Goal: Information Seeking & Learning: Learn about a topic

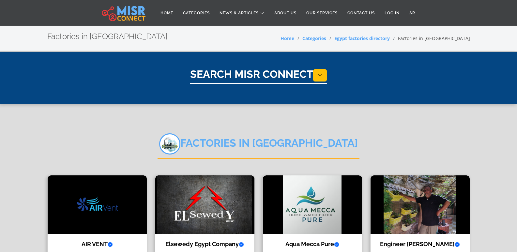
select select "**********"
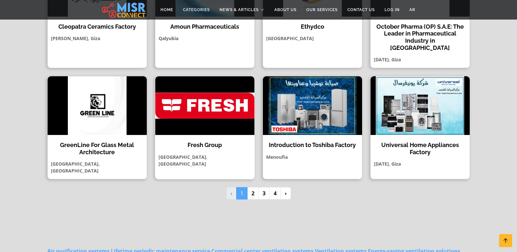
scroll to position [529, 0]
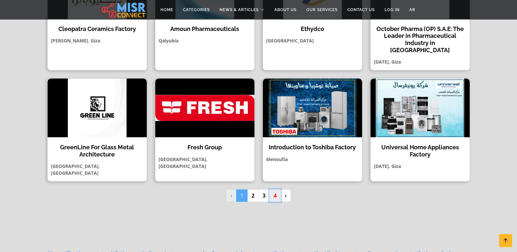
click at [277, 190] on link "4" at bounding box center [275, 196] width 11 height 12
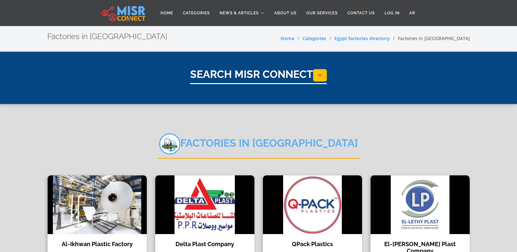
select select "**********"
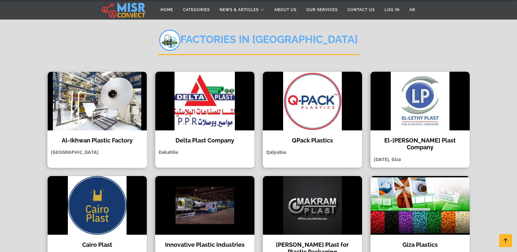
scroll to position [131, 0]
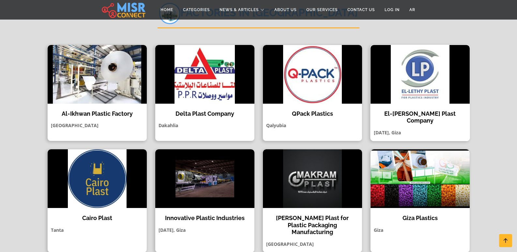
click at [402, 83] on img at bounding box center [420, 74] width 99 height 59
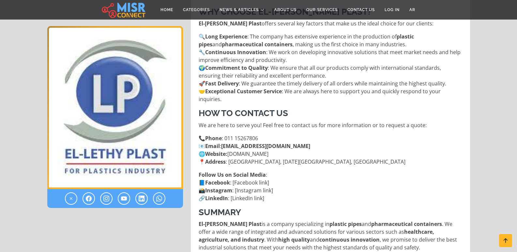
scroll to position [848, 0]
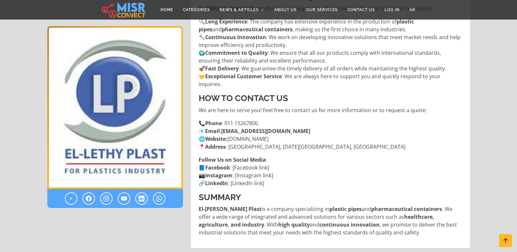
click at [245, 133] on link "sales@ellethyplast.co 🌐 Website :" at bounding box center [255, 135] width 112 height 15
click at [240, 139] on p "📞 Phone : 011 15267806 📧 Email : sales@ellethyplast.co 🌐 Website : ellethyplast…" at bounding box center [331, 134] width 265 height 31
click at [235, 140] on p "📞 Phone : 011 15267806 📧 Email : sales@ellethyplast.co 🌐 Website : ellethyplast…" at bounding box center [331, 134] width 265 height 31
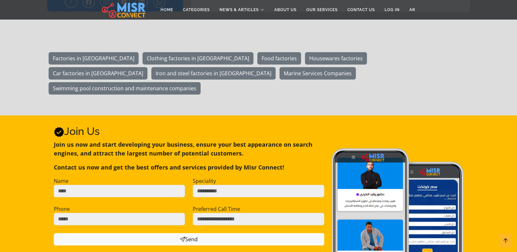
scroll to position [1044, 0]
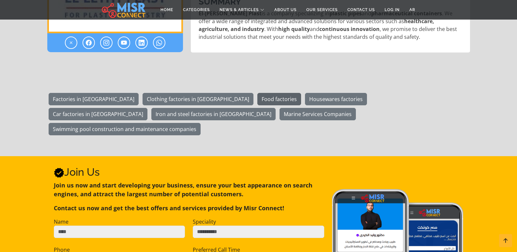
click at [257, 102] on link "Food factories" at bounding box center [279, 99] width 44 height 12
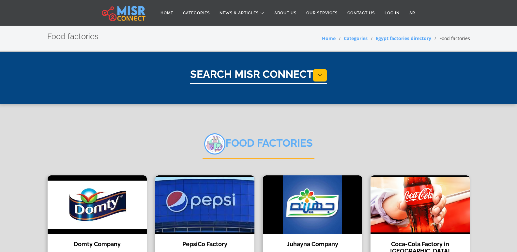
select select "**********"
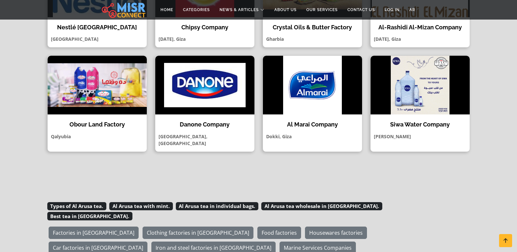
scroll to position [424, 0]
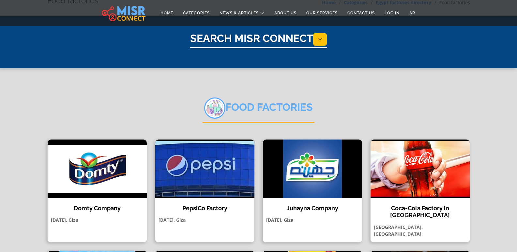
scroll to position [0, 0]
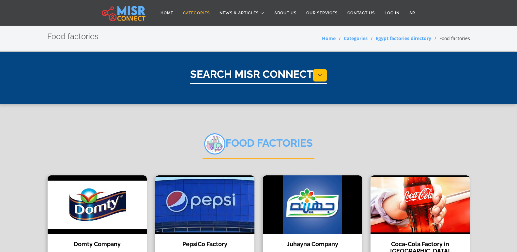
click at [194, 13] on link "Categories" at bounding box center [196, 13] width 37 height 12
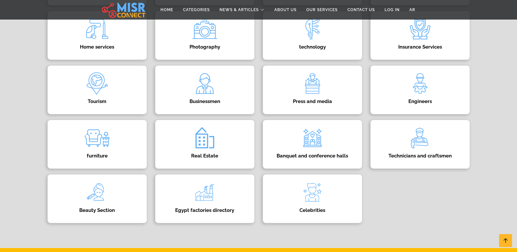
scroll to position [261, 0]
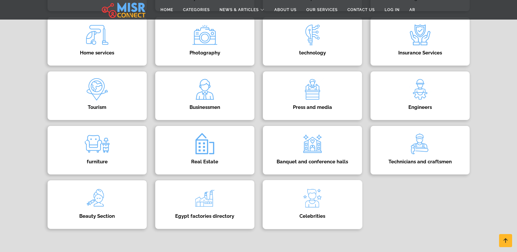
click at [291, 202] on div "Celebrities Directory of Egyptian celebrities" at bounding box center [313, 204] width 100 height 49
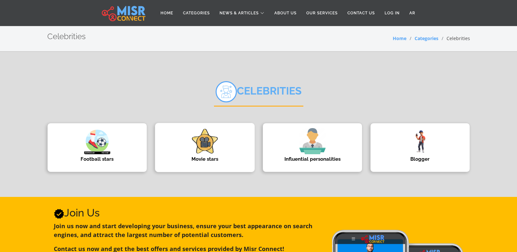
click at [202, 143] on img at bounding box center [205, 141] width 26 height 26
click at [104, 162] on h4 "Football stars" at bounding box center [97, 159] width 80 height 6
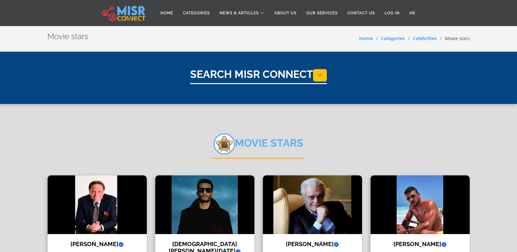
select select "**********"
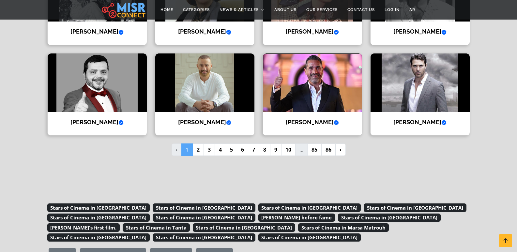
scroll to position [489, 0]
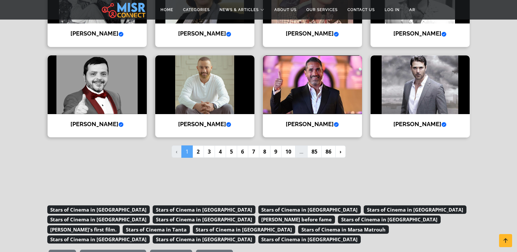
click at [406, 97] on img at bounding box center [420, 84] width 99 height 59
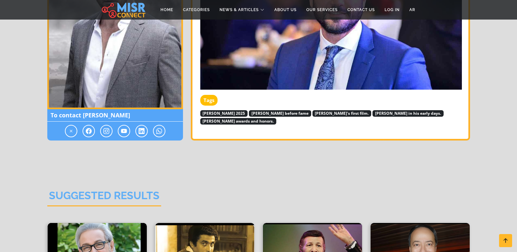
scroll to position [1436, 0]
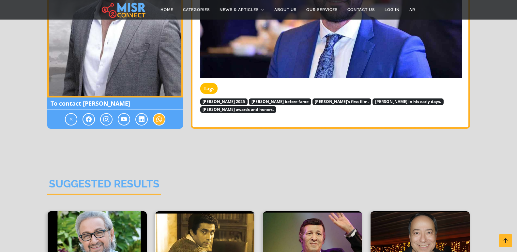
click at [157, 117] on icon at bounding box center [159, 120] width 6 height 8
click at [159, 123] on icon at bounding box center [159, 120] width 6 height 8
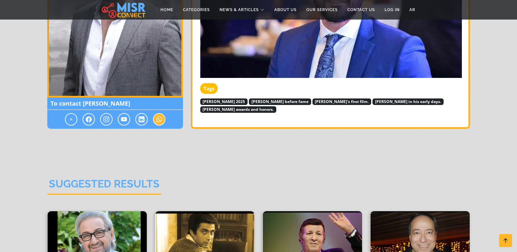
click at [159, 123] on icon at bounding box center [159, 120] width 6 height 8
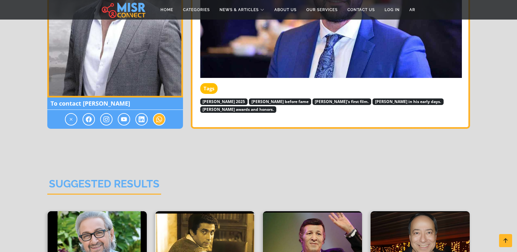
click at [159, 123] on icon at bounding box center [159, 120] width 6 height 8
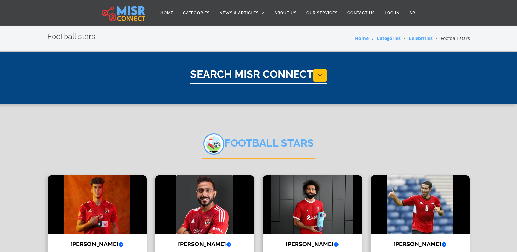
select select "**********"
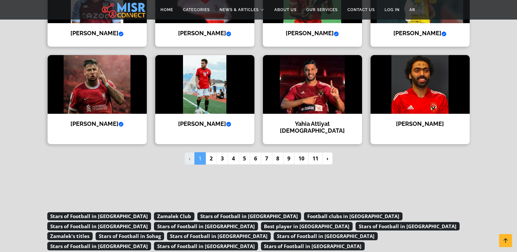
scroll to position [489, 0]
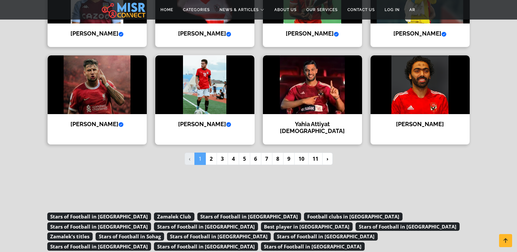
click at [210, 113] on img at bounding box center [204, 84] width 99 height 59
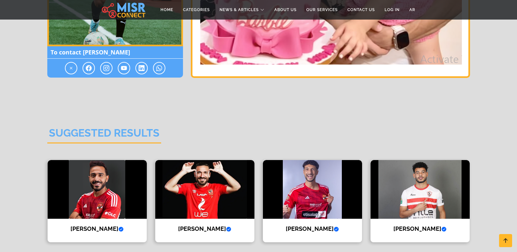
scroll to position [1175, 0]
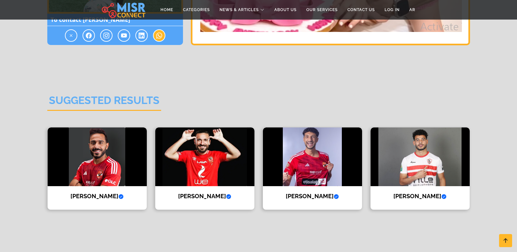
click at [162, 35] on span at bounding box center [159, 35] width 12 height 12
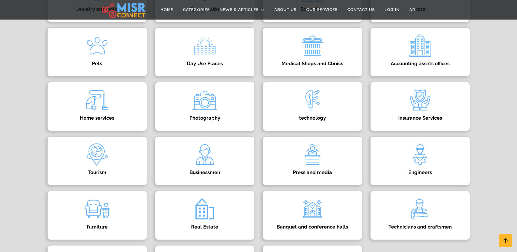
scroll to position [228, 0]
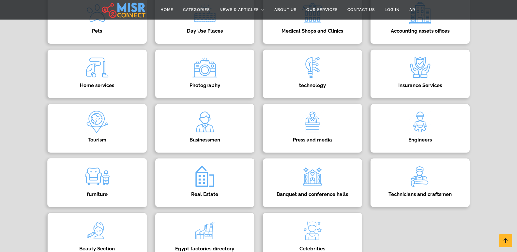
click at [88, 190] on div "furniture Directory of furniture companies in [GEOGRAPHIC_DATA]" at bounding box center [97, 182] width 100 height 49
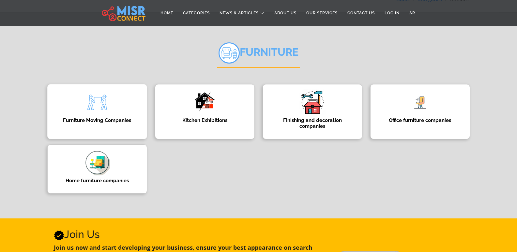
scroll to position [33, 0]
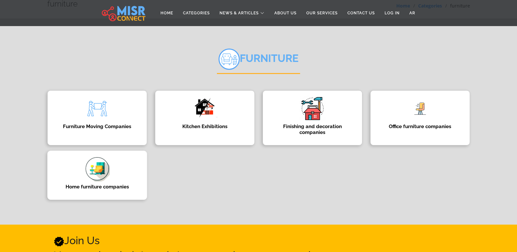
click at [101, 175] on img at bounding box center [97, 169] width 26 height 26
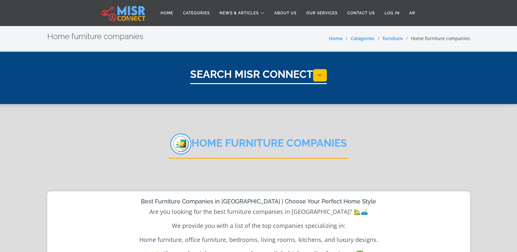
select select "******"
select select "**********"
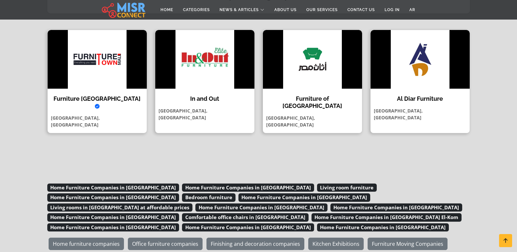
scroll to position [196, 0]
